Goal: Find specific page/section: Find specific page/section

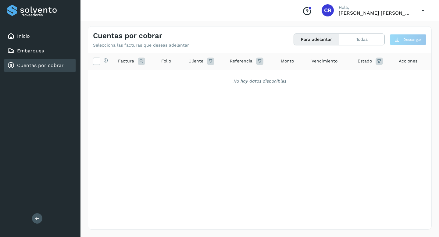
click at [35, 62] on link "Cuentas por cobrar" at bounding box center [40, 65] width 47 height 6
click at [34, 34] on div "Inicio" at bounding box center [39, 36] width 71 height 13
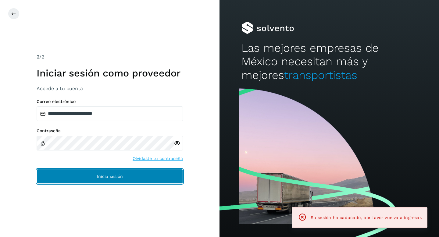
click at [87, 181] on button "Inicia sesión" at bounding box center [110, 176] width 146 height 15
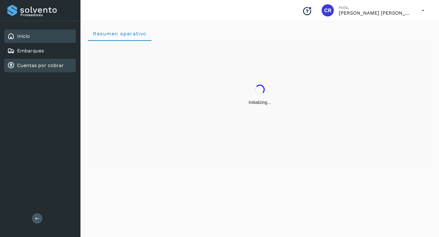
click at [54, 64] on link "Cuentas por cobrar" at bounding box center [40, 65] width 47 height 6
